Goal: Task Accomplishment & Management: Manage account settings

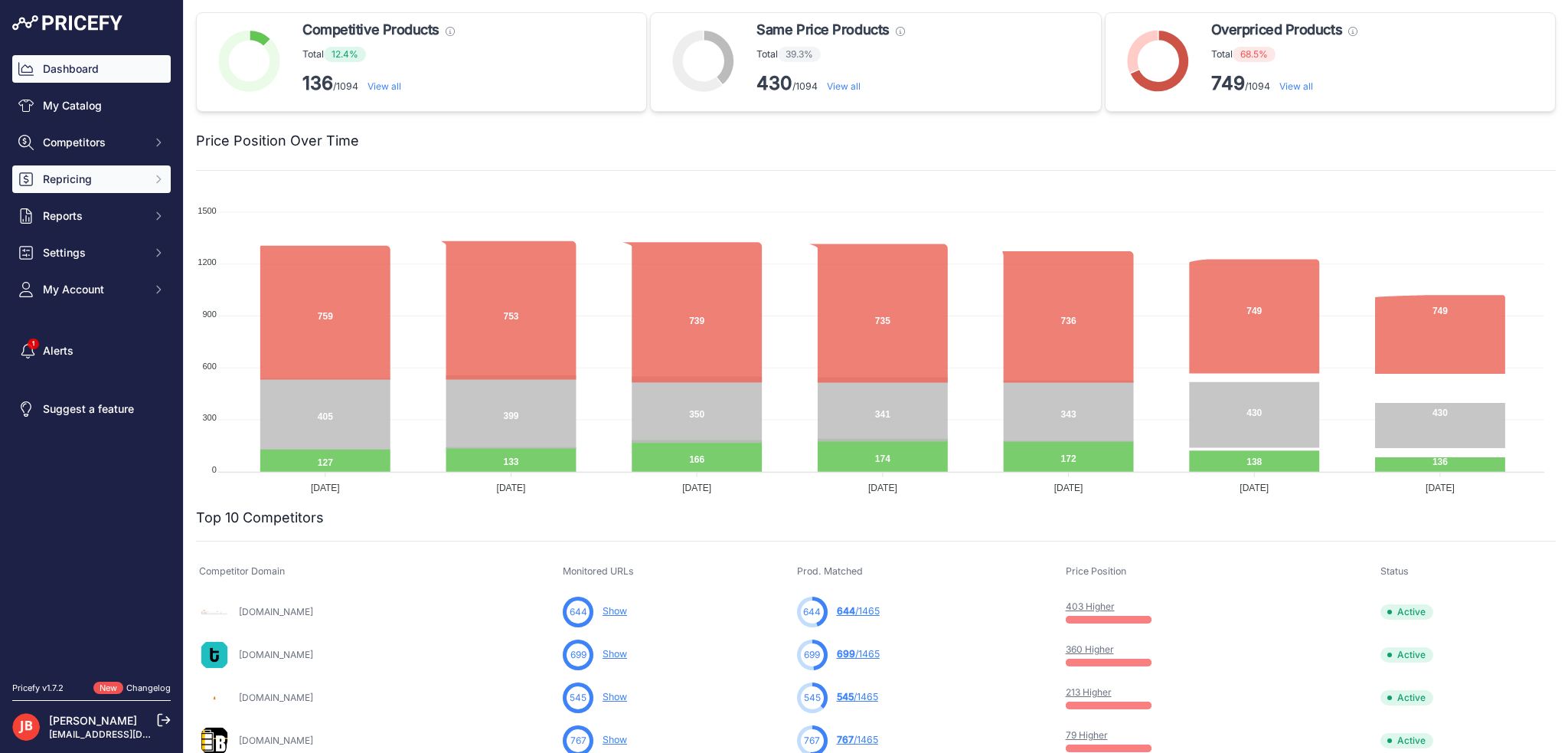
click at [77, 169] on button "Repricing" at bounding box center [90, 179] width 158 height 28
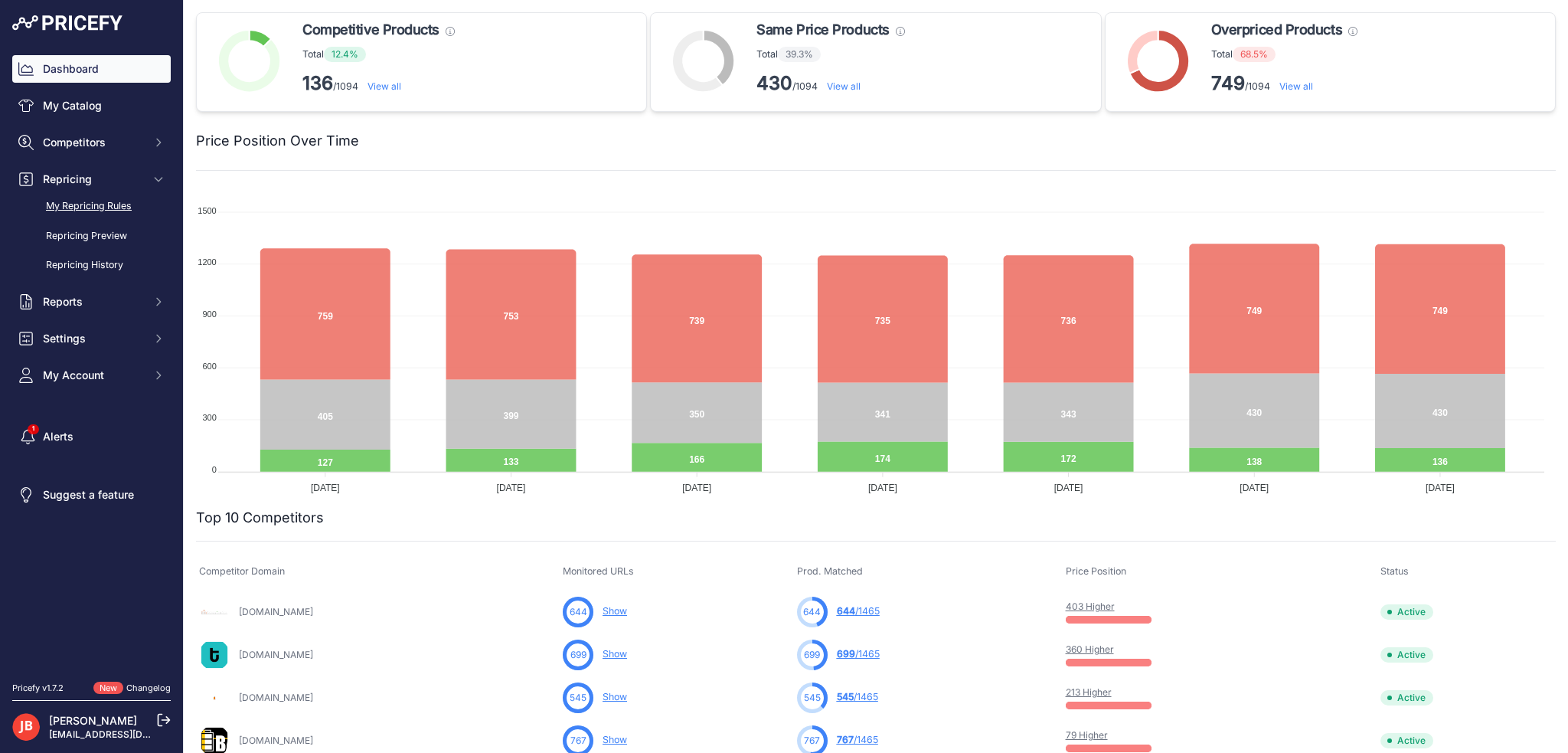
click at [82, 206] on link "My Repricing Rules" at bounding box center [90, 205] width 158 height 27
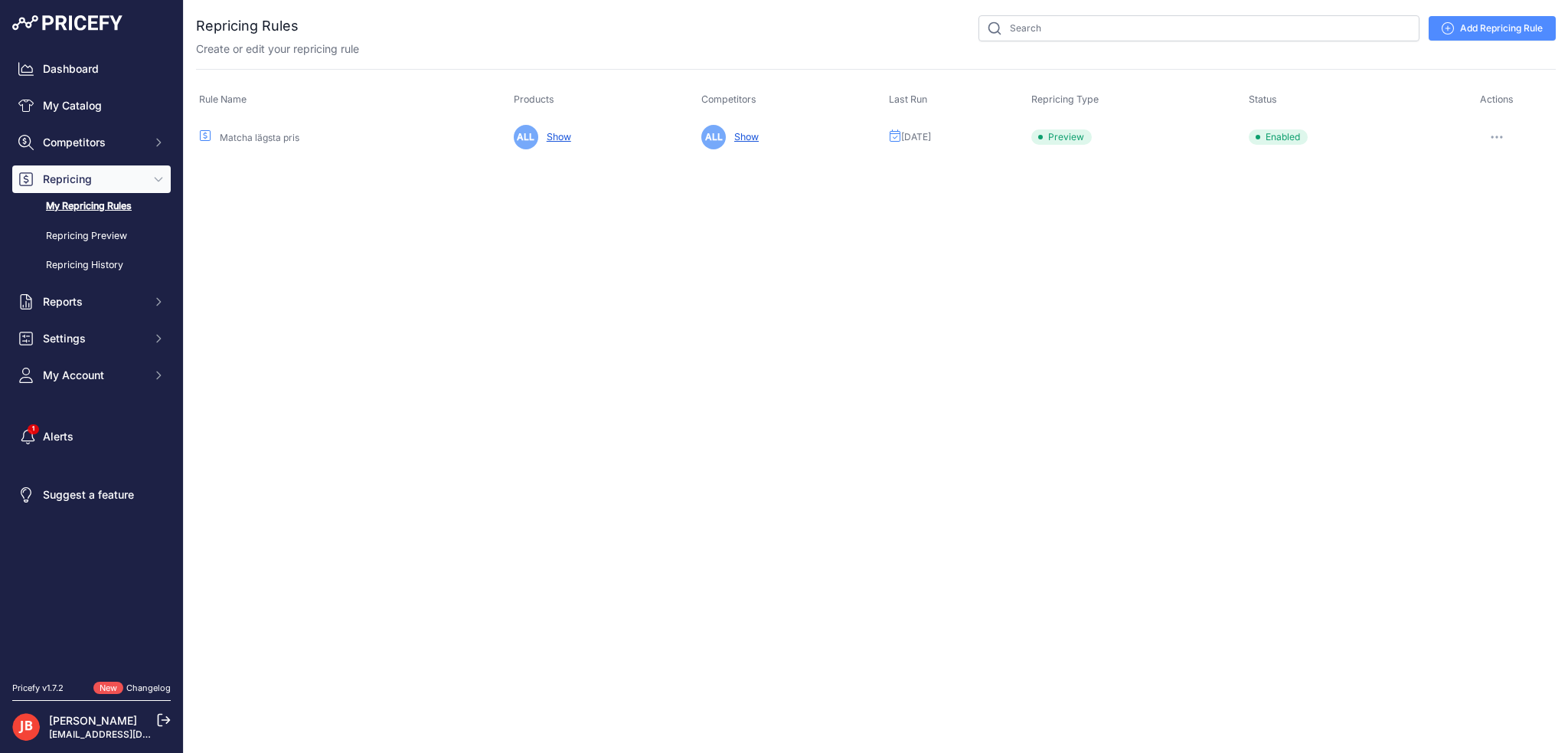
click at [1499, 136] on icon "button" at bounding box center [1496, 137] width 12 height 3
click at [1494, 185] on button "Run Preview" at bounding box center [1504, 194] width 98 height 25
click at [71, 109] on link "My Catalog" at bounding box center [90, 106] width 158 height 28
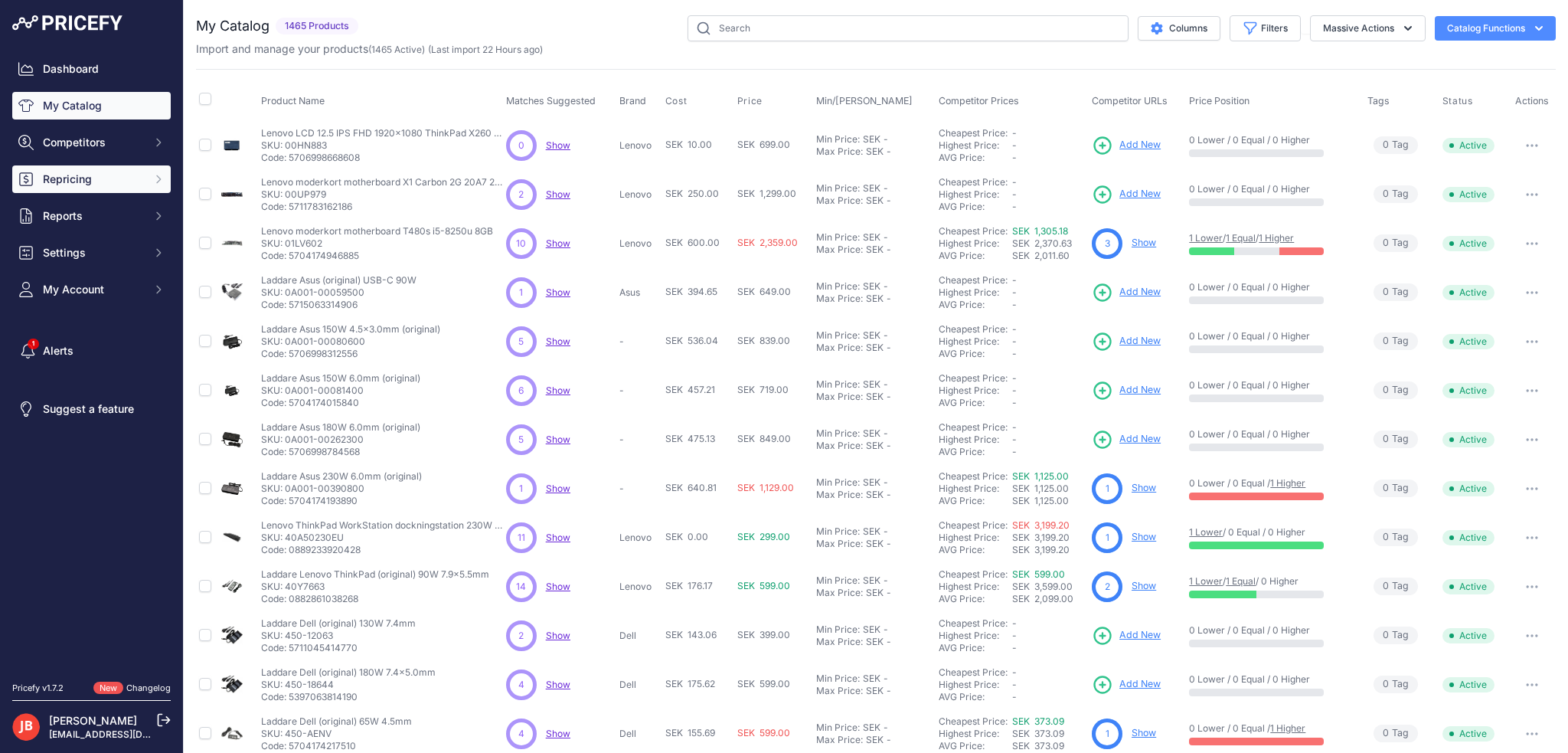
click at [77, 186] on span "Repricing" at bounding box center [93, 180] width 100 height 16
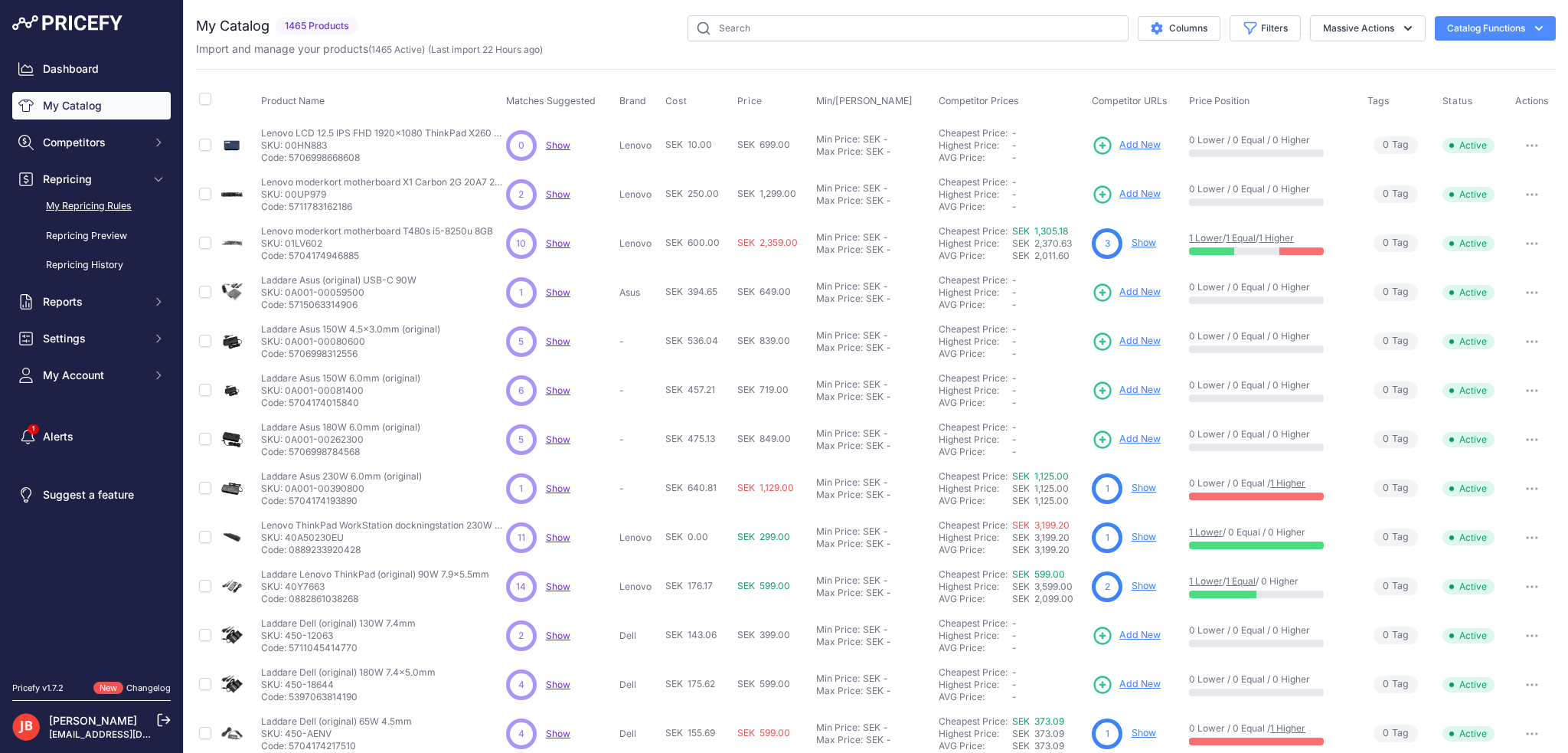
click at [74, 200] on link "My Repricing Rules" at bounding box center [90, 205] width 158 height 27
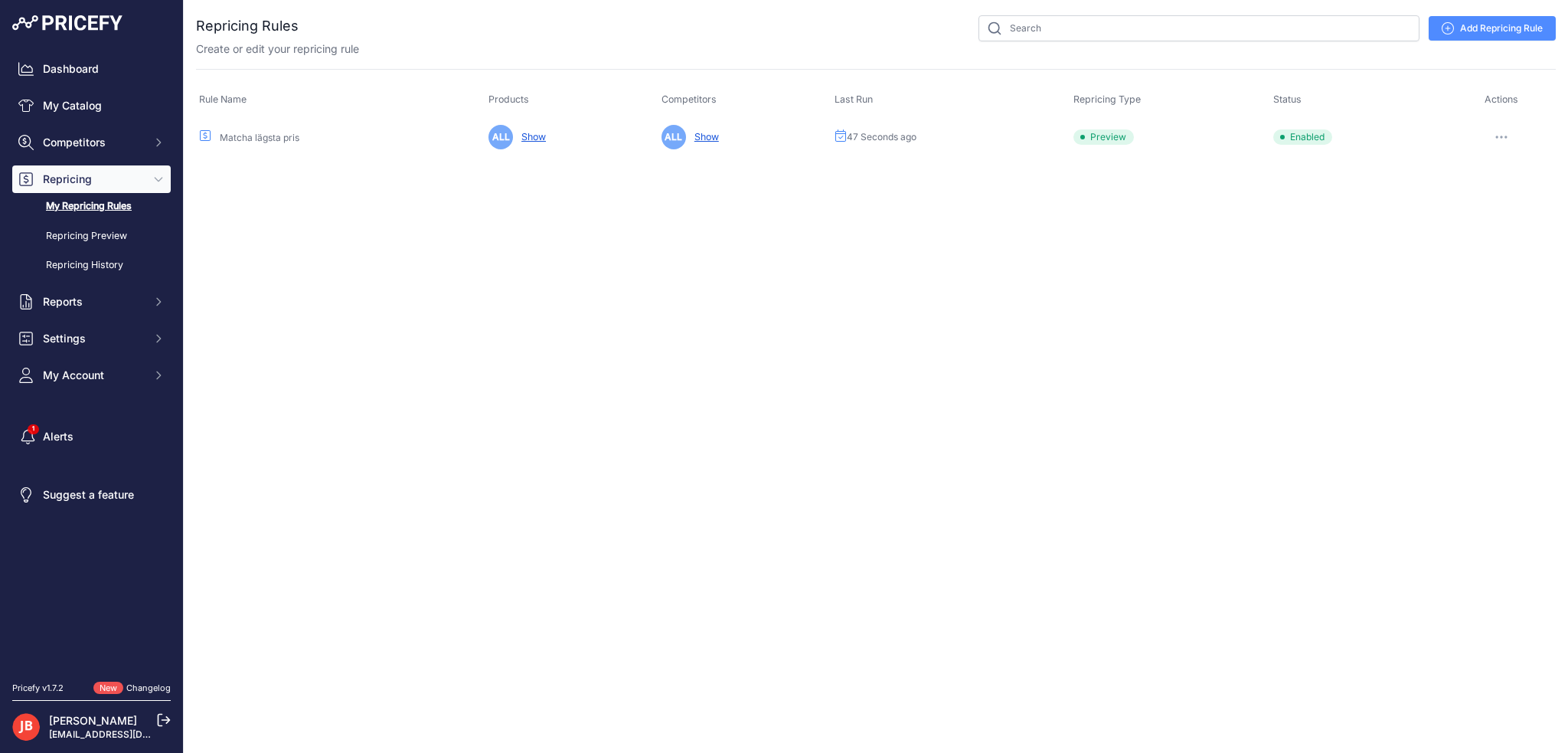
click at [1503, 134] on button "button" at bounding box center [1500, 138] width 30 height 22
click at [1485, 165] on link "Edit" at bounding box center [1504, 169] width 98 height 25
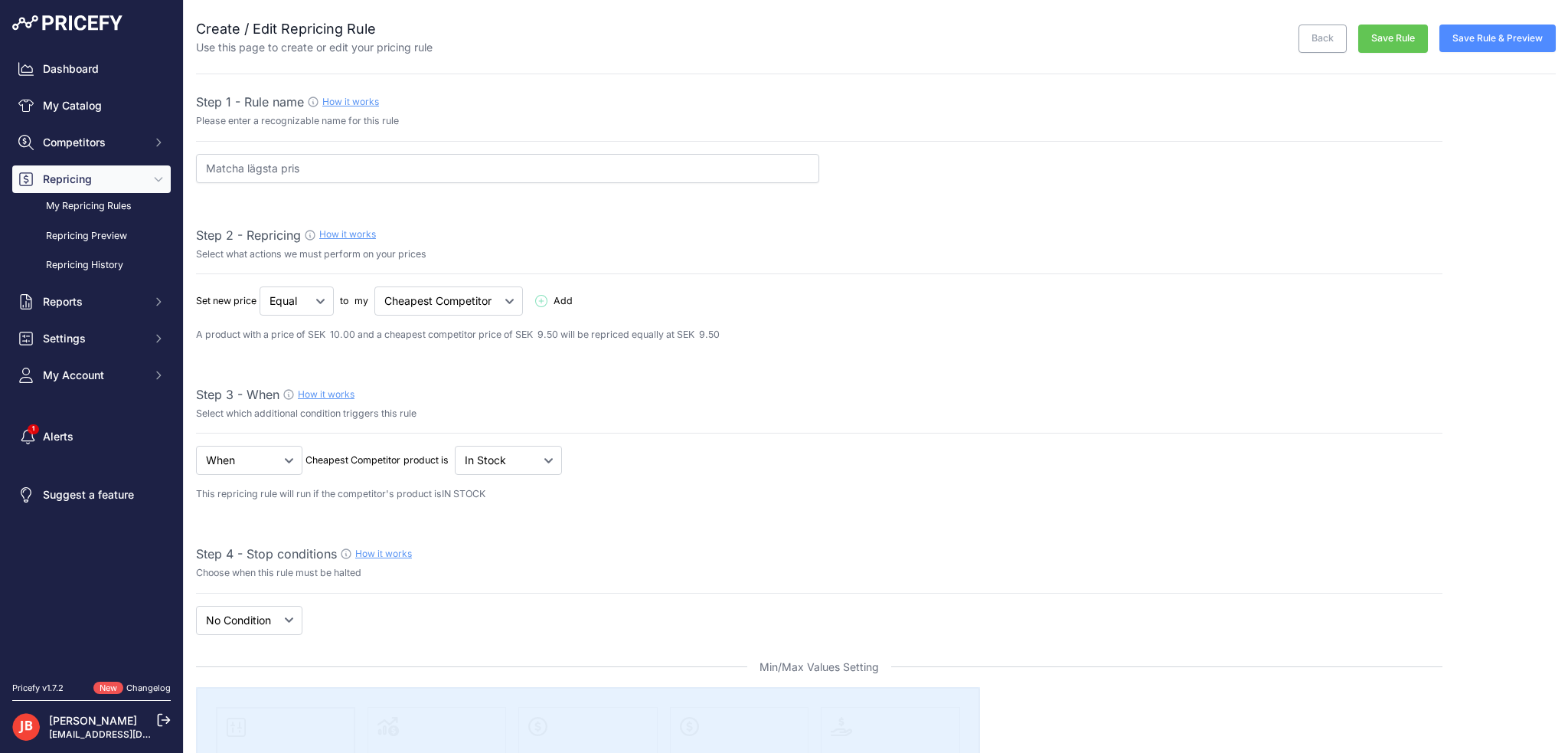
select select "7"
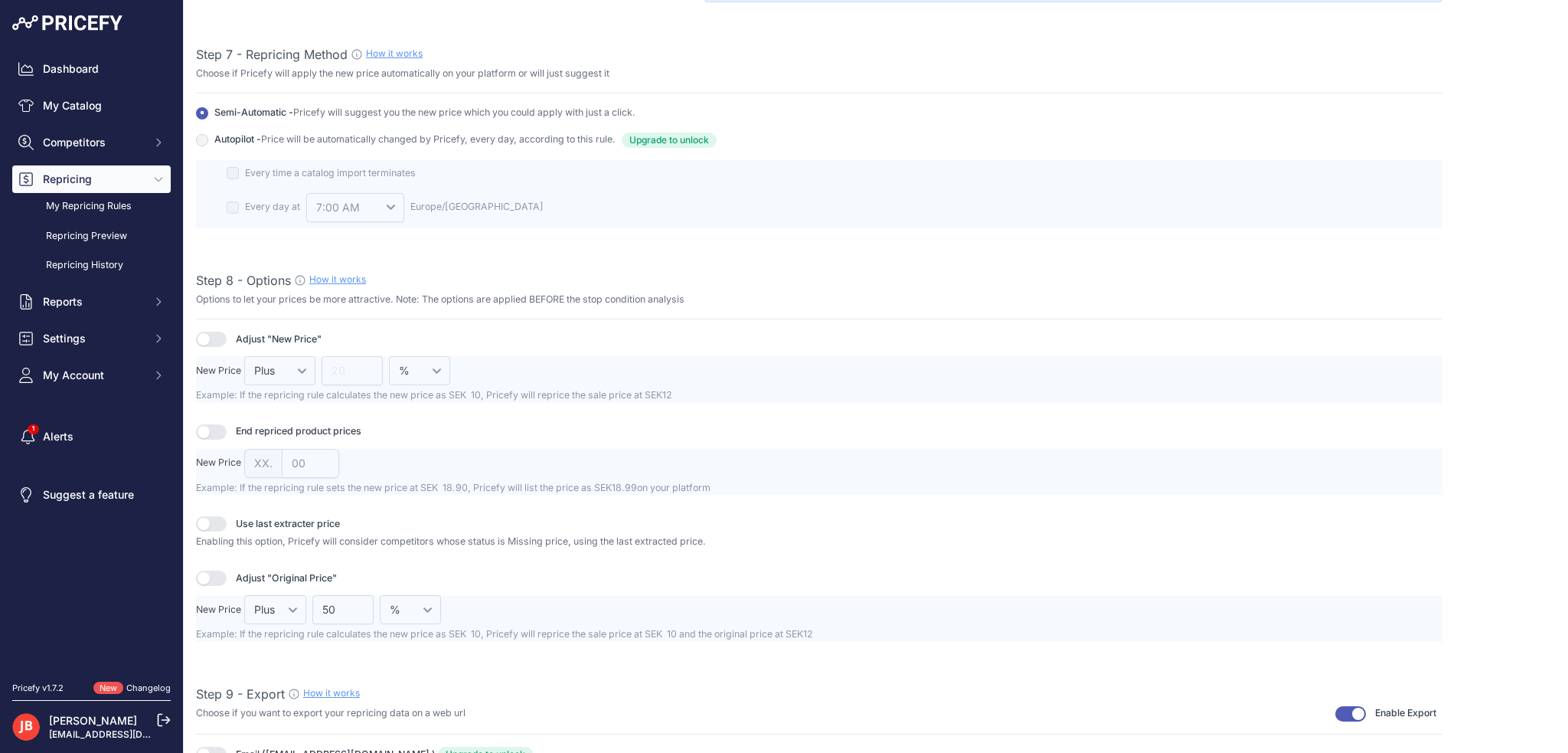
scroll to position [1839, 0]
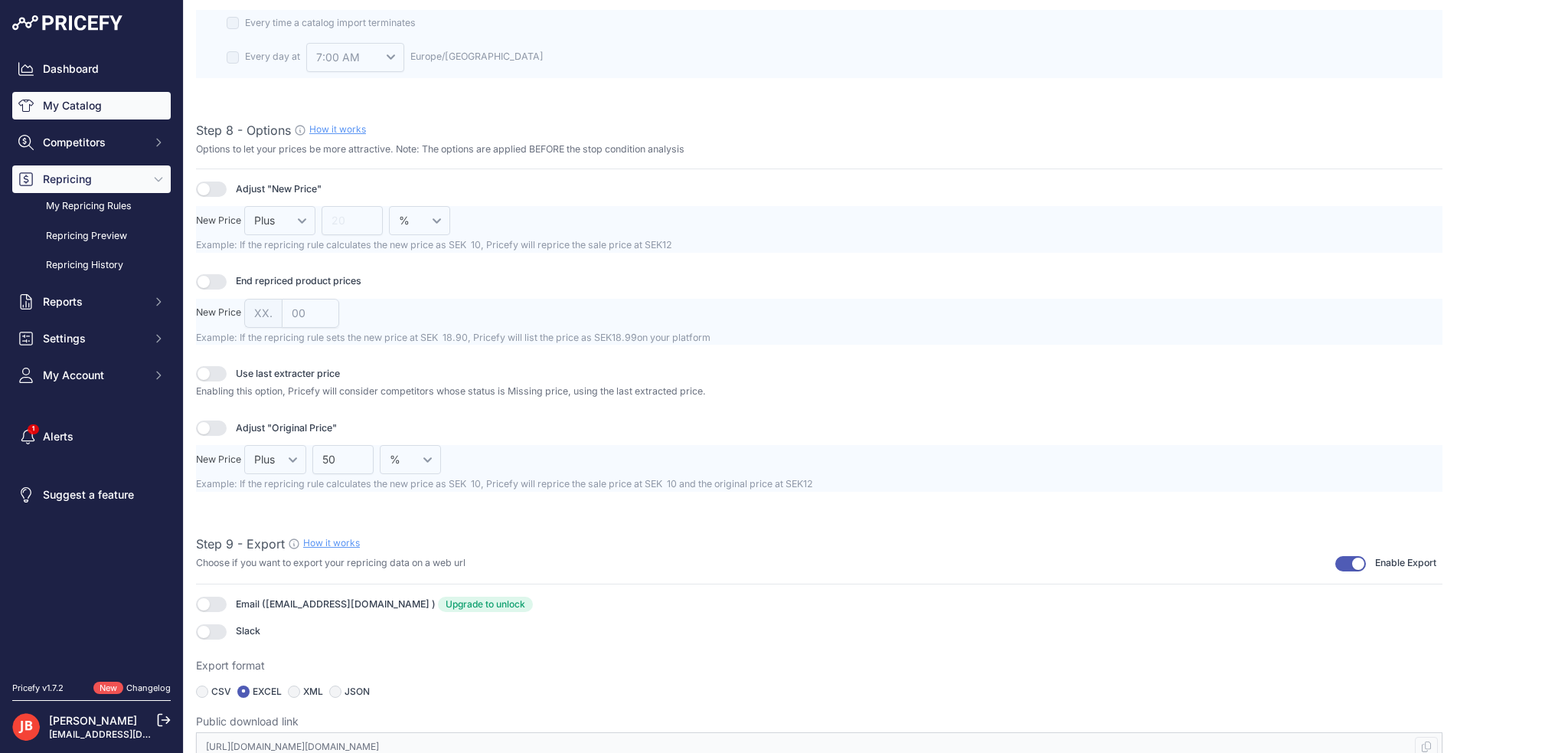
click at [51, 105] on link "My Catalog" at bounding box center [90, 106] width 158 height 28
